Goal: Find specific page/section: Find specific page/section

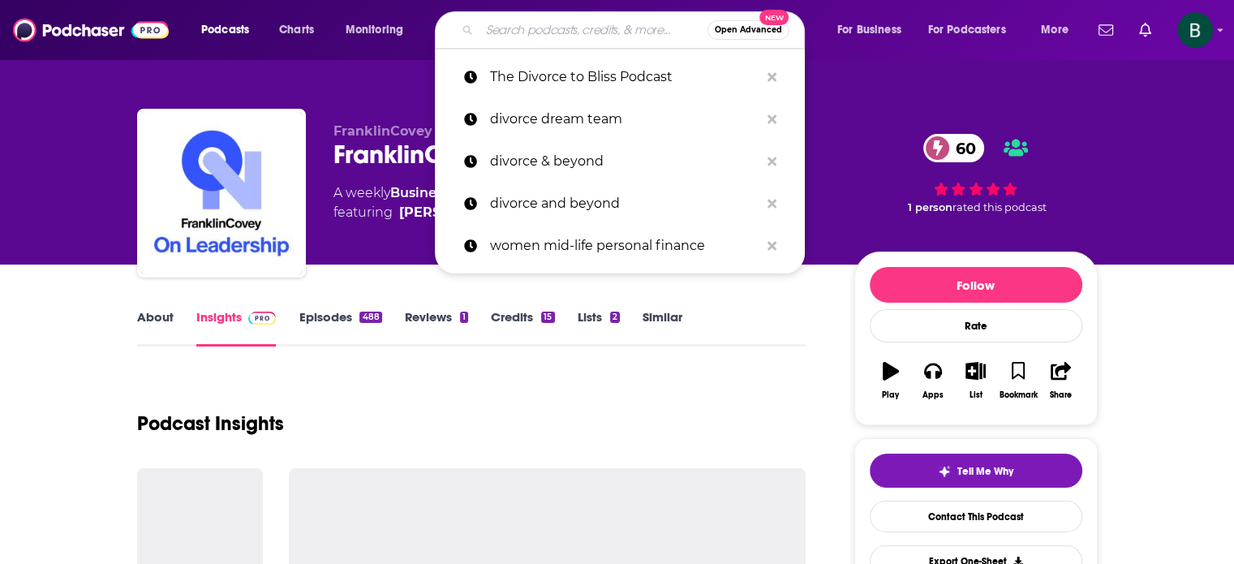
click at [553, 29] on input "Search podcasts, credits, & more..." at bounding box center [593, 30] width 228 height 26
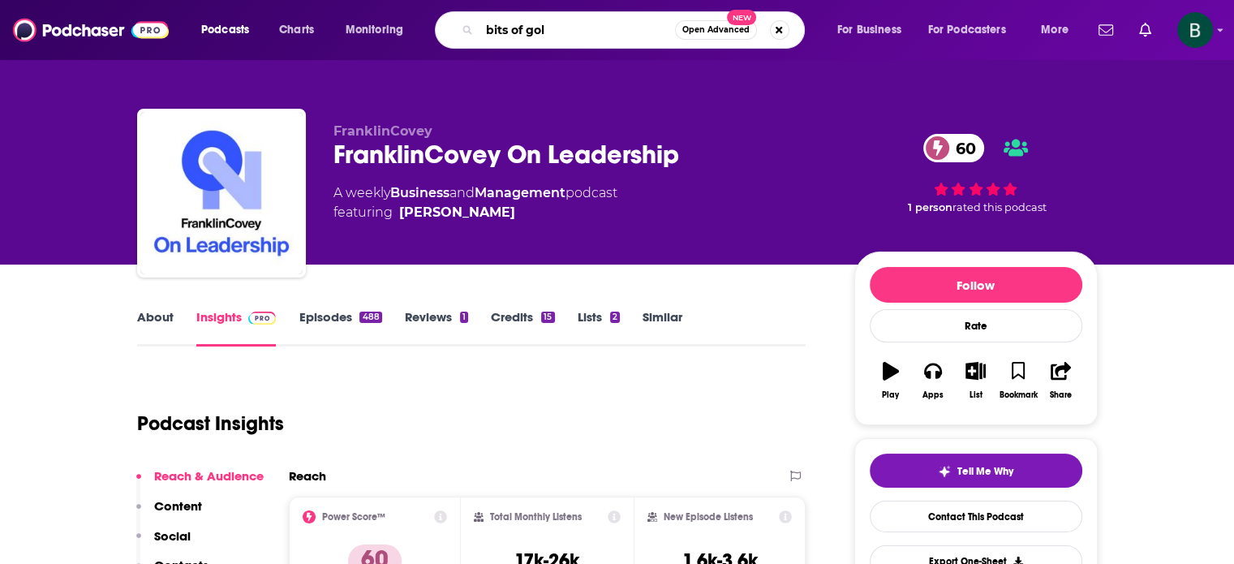
type input "bits of gold"
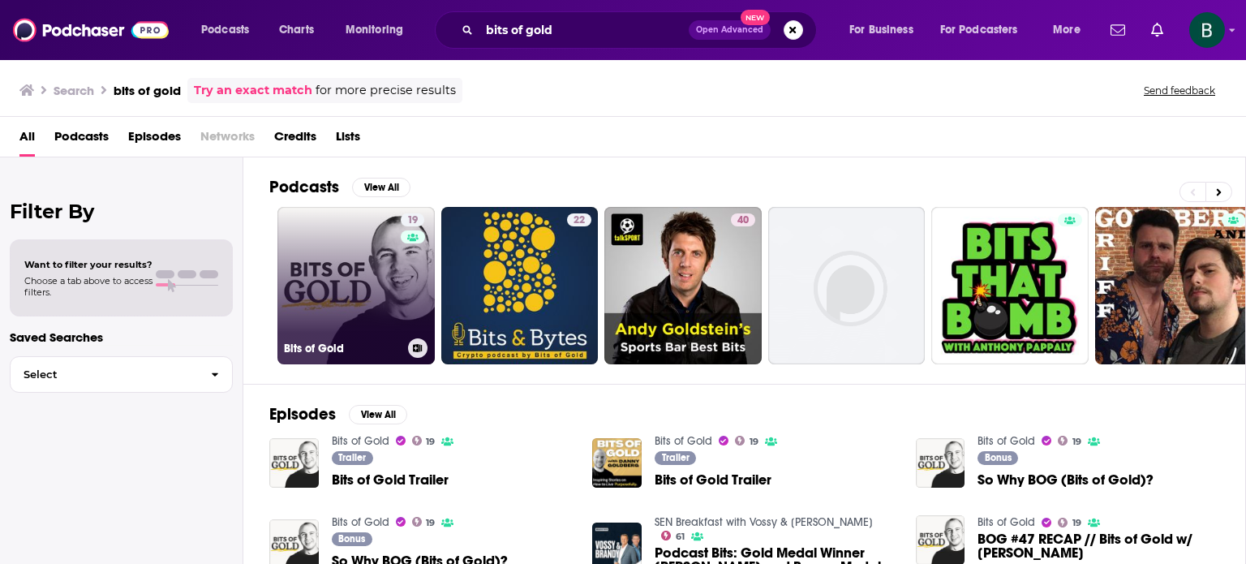
click at [383, 298] on link "19 Bits of Gold" at bounding box center [355, 285] width 157 height 157
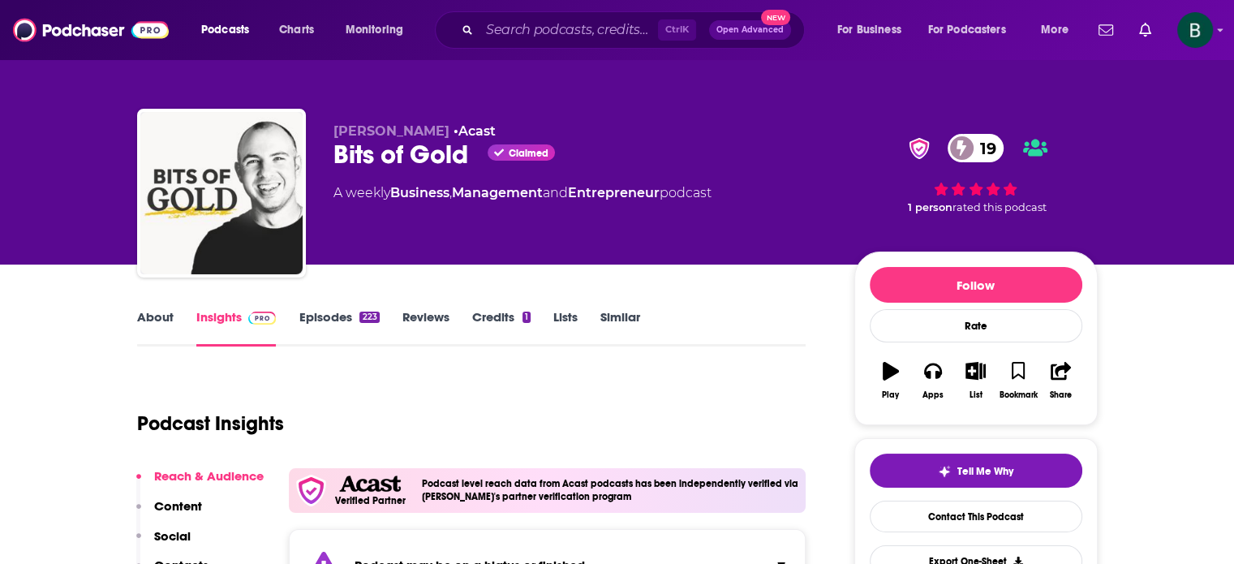
click at [150, 315] on link "About" at bounding box center [155, 327] width 37 height 37
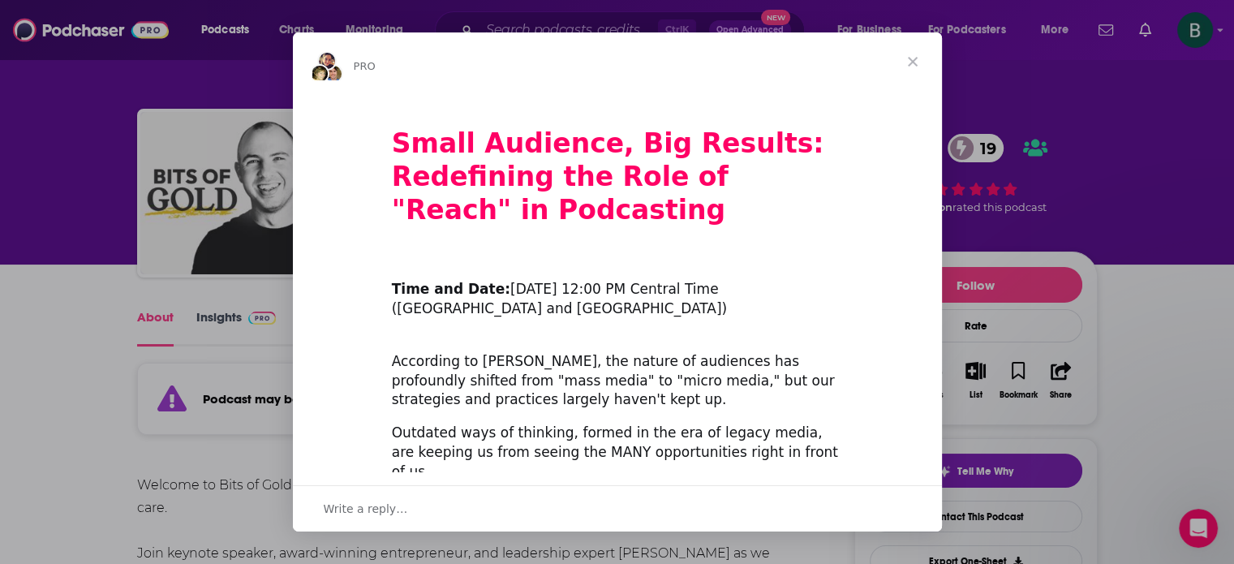
click at [909, 58] on span "Close" at bounding box center [912, 61] width 58 height 58
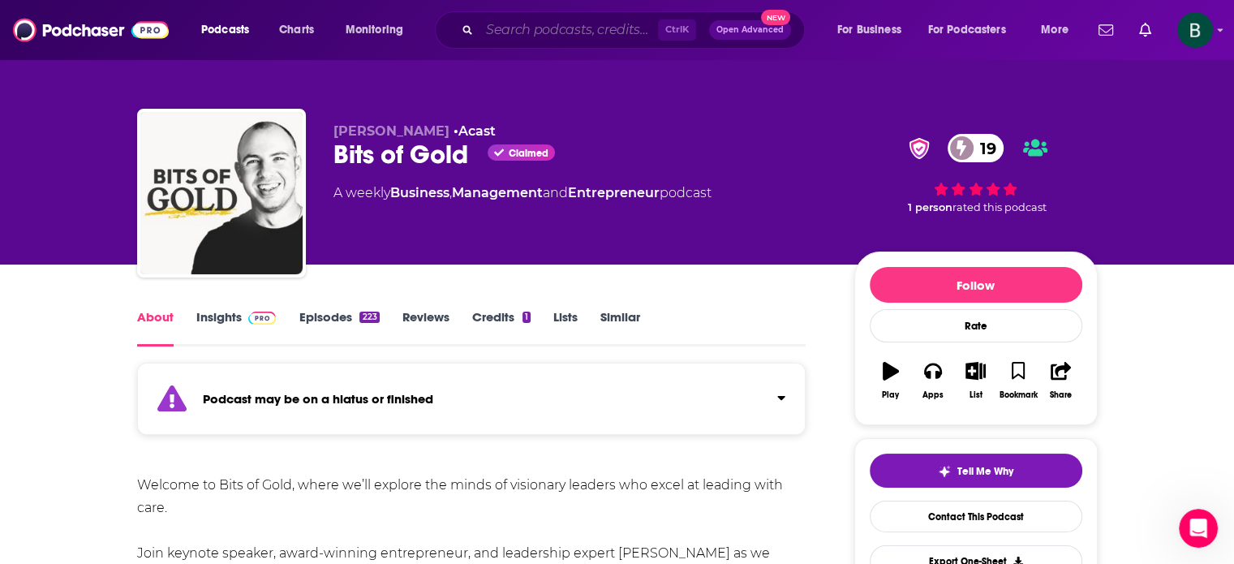
click at [582, 28] on input "Search podcasts, credits, & more..." at bounding box center [568, 30] width 178 height 26
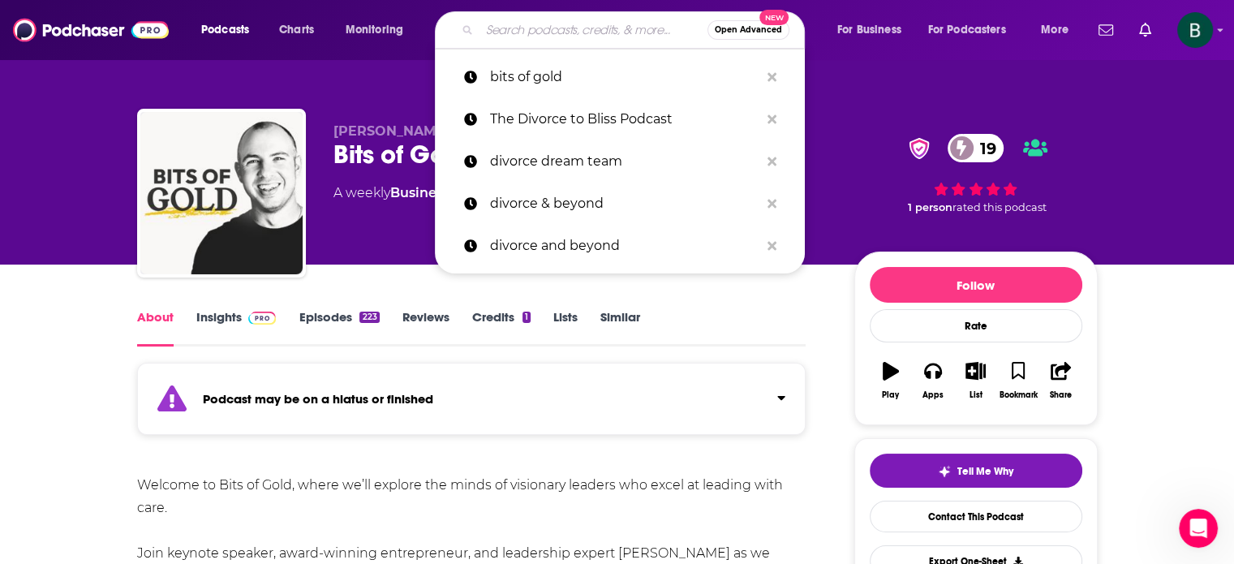
paste input "Workplace Innovator Podcast"
type input "Workplace Innovator Podcast"
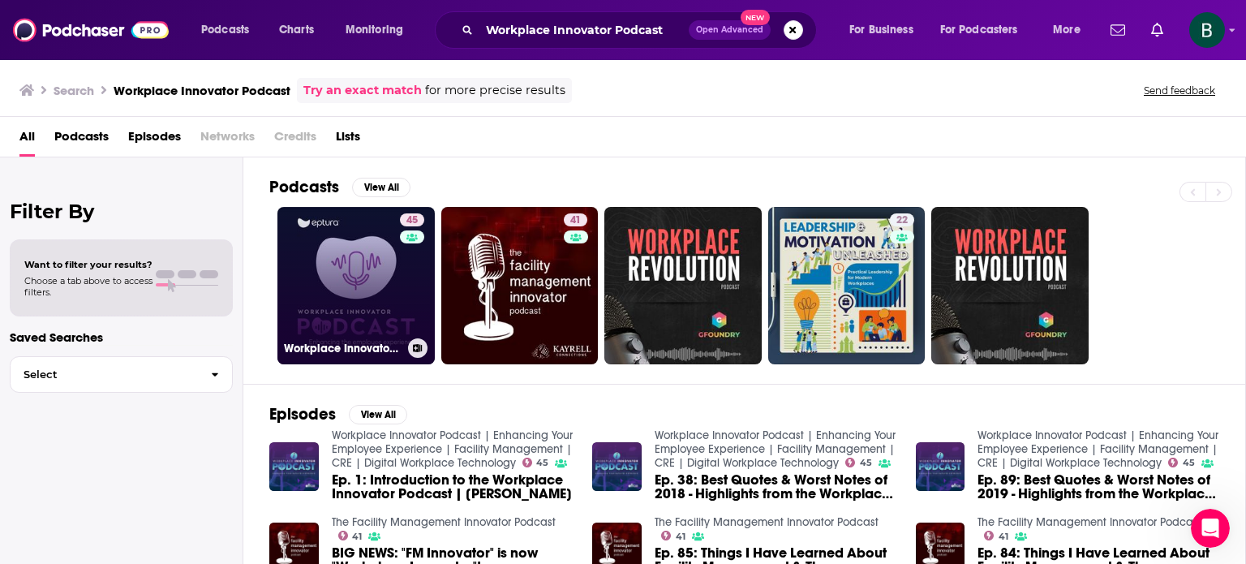
click at [350, 272] on link "45 Workplace Innovator Podcast | Enhancing Your Employee Experience | Facility …" at bounding box center [355, 285] width 157 height 157
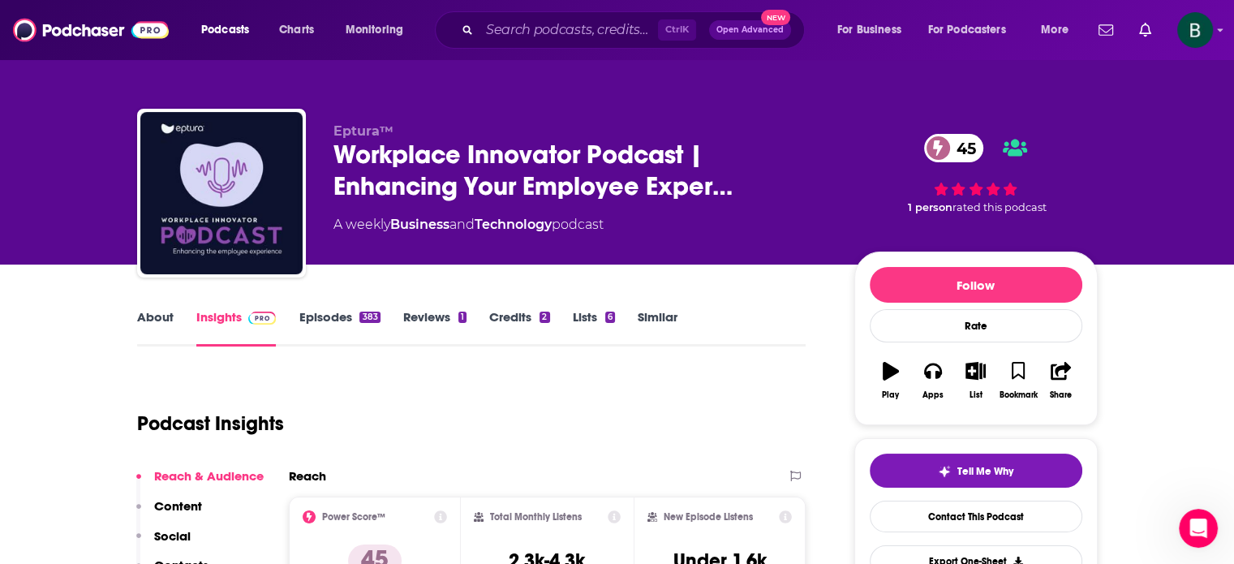
click at [149, 320] on link "About" at bounding box center [155, 327] width 37 height 37
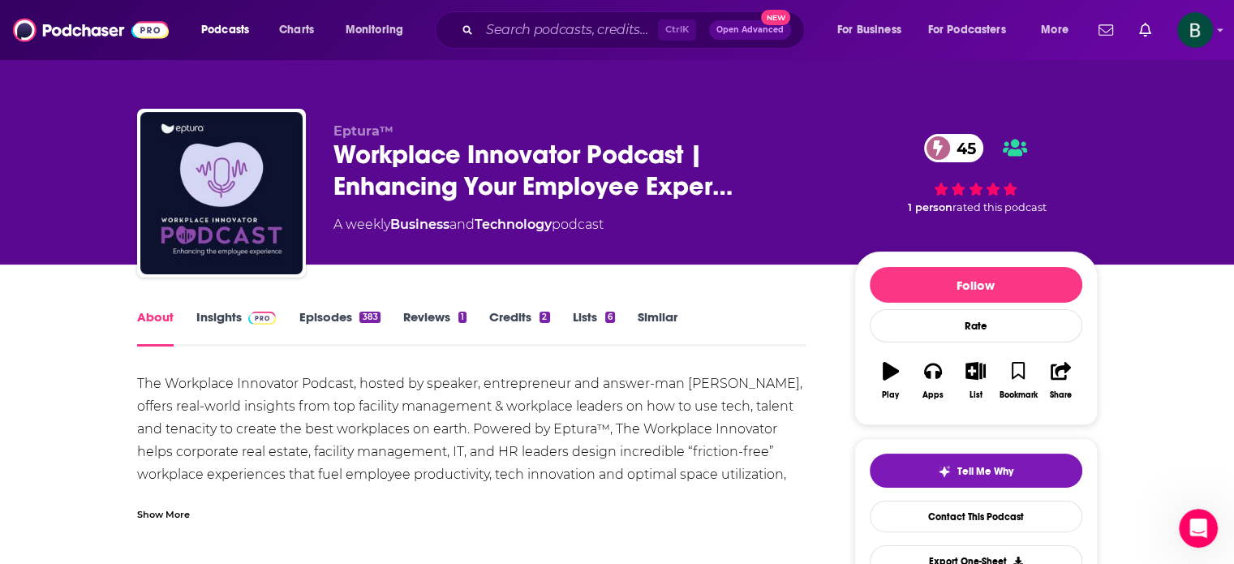
click at [218, 320] on link "Insights" at bounding box center [236, 327] width 80 height 37
